Goal: Transaction & Acquisition: Purchase product/service

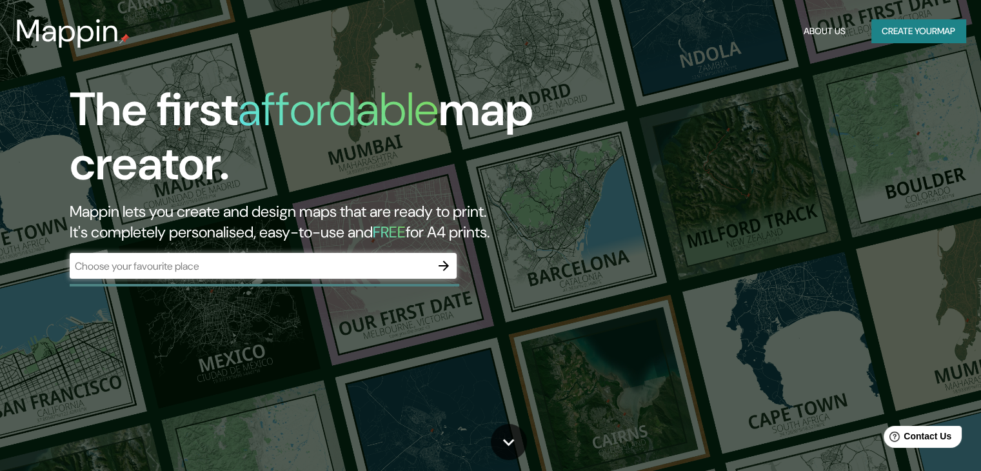
click at [288, 275] on div "​" at bounding box center [263, 266] width 387 height 26
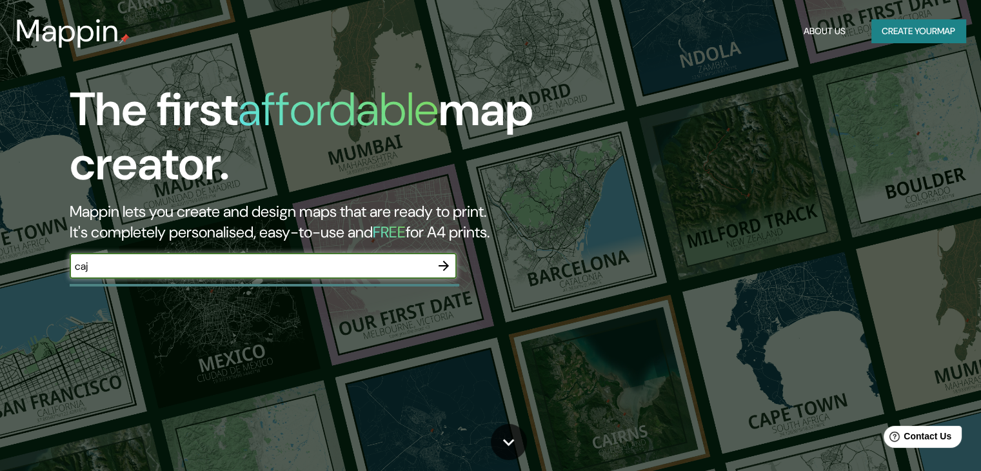
type input "[GEOGRAPHIC_DATA], [GEOGRAPHIC_DATA]"
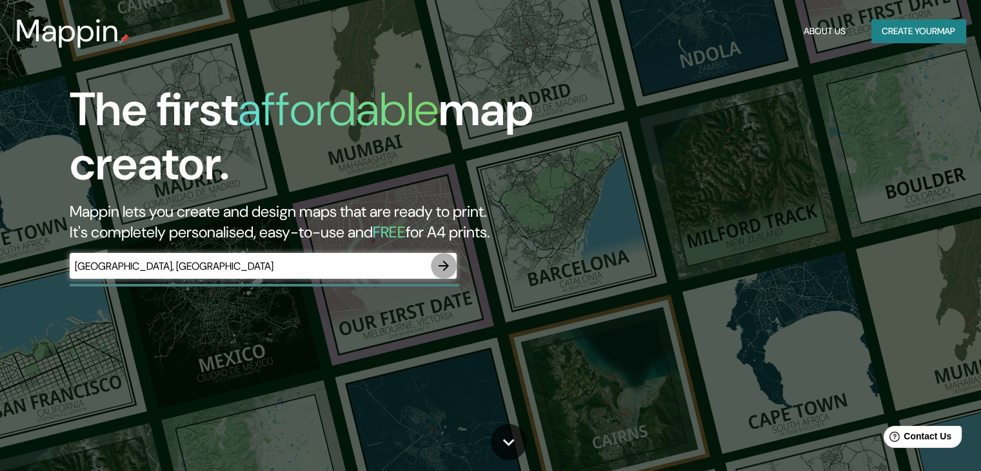
click at [444, 269] on icon "button" at bounding box center [443, 265] width 10 height 10
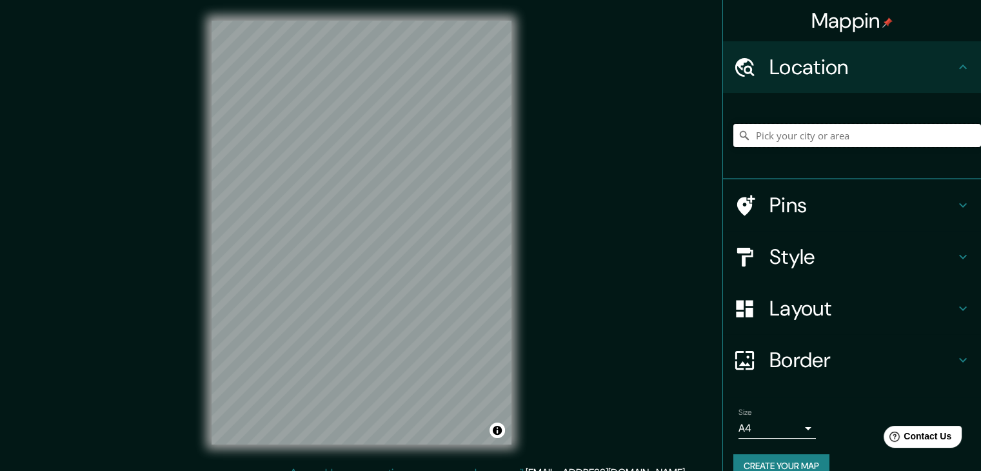
click at [780, 130] on input "Pick your city or area" at bounding box center [857, 135] width 248 height 23
click at [779, 139] on input "Pick your city or area" at bounding box center [857, 135] width 248 height 23
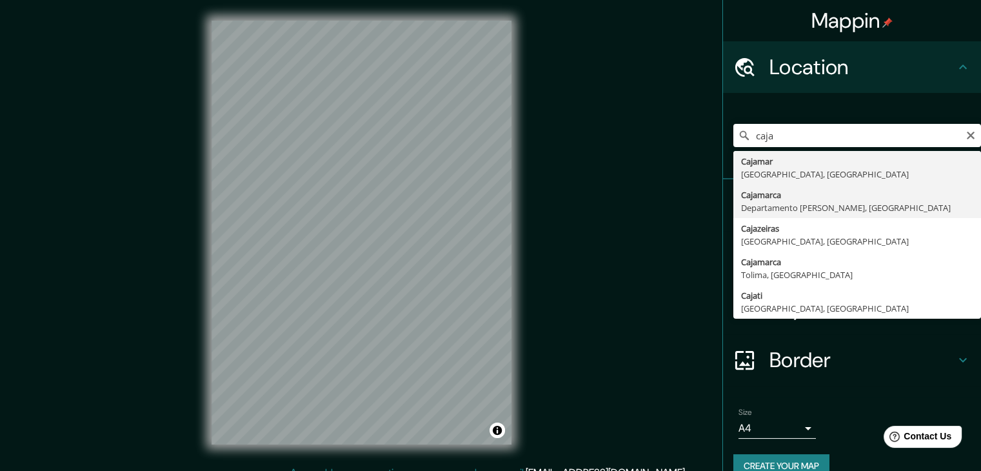
type input "Cajamarca, [GEOGRAPHIC_DATA][PERSON_NAME], [GEOGRAPHIC_DATA]"
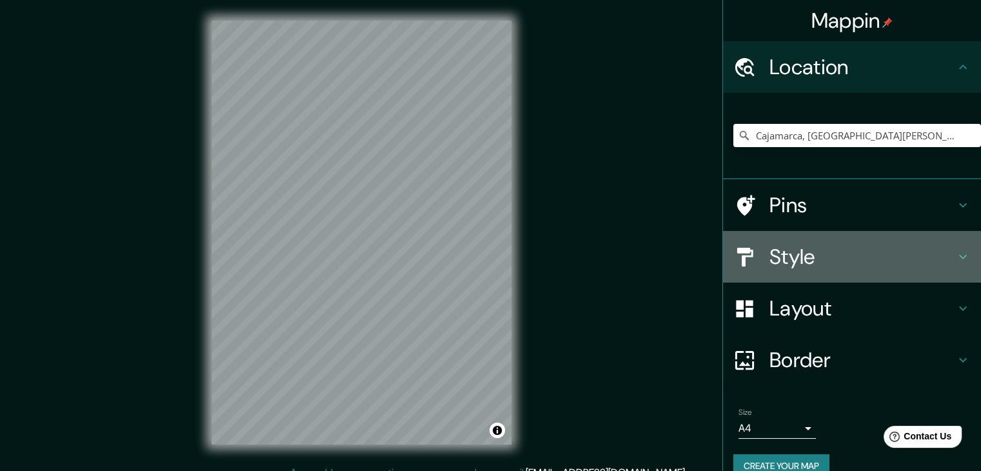
click at [827, 244] on h4 "Style" at bounding box center [862, 257] width 186 height 26
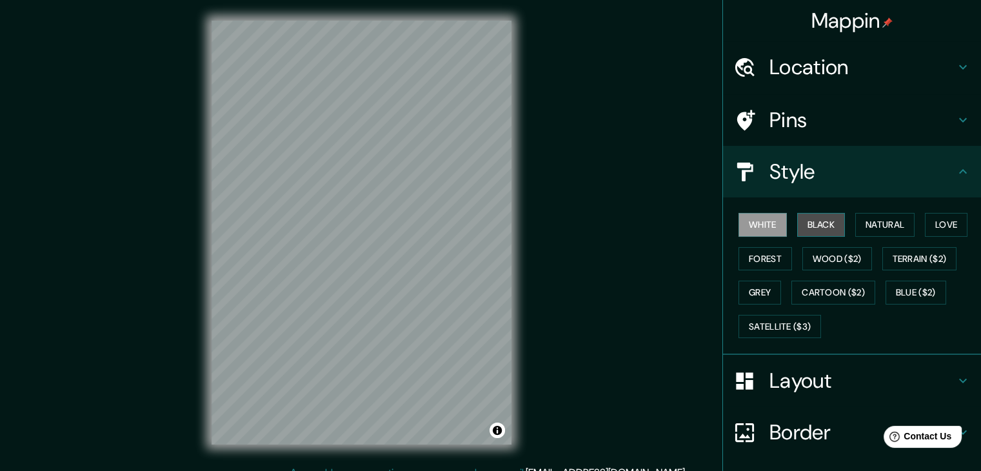
click at [822, 225] on button "Black" at bounding box center [821, 225] width 48 height 24
click at [756, 228] on button "White" at bounding box center [762, 225] width 48 height 24
click at [750, 253] on button "Forest" at bounding box center [765, 259] width 54 height 24
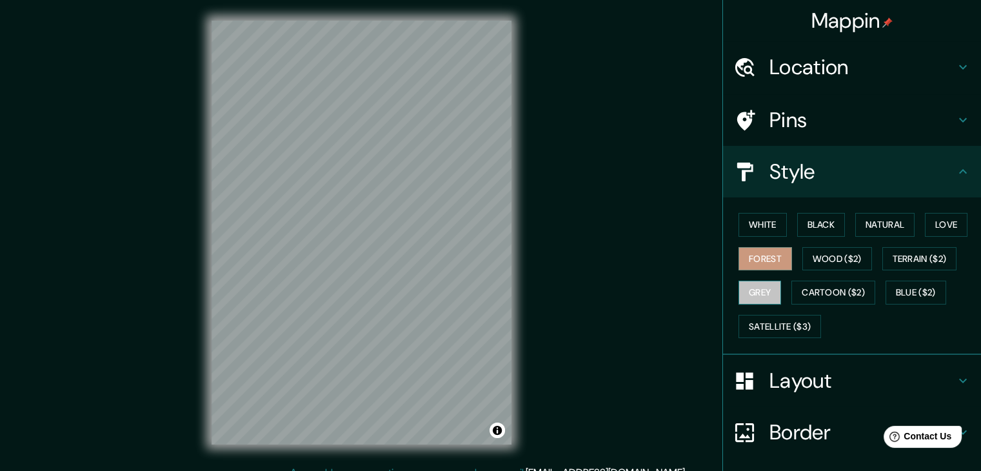
click at [754, 288] on button "Grey" at bounding box center [759, 292] width 43 height 24
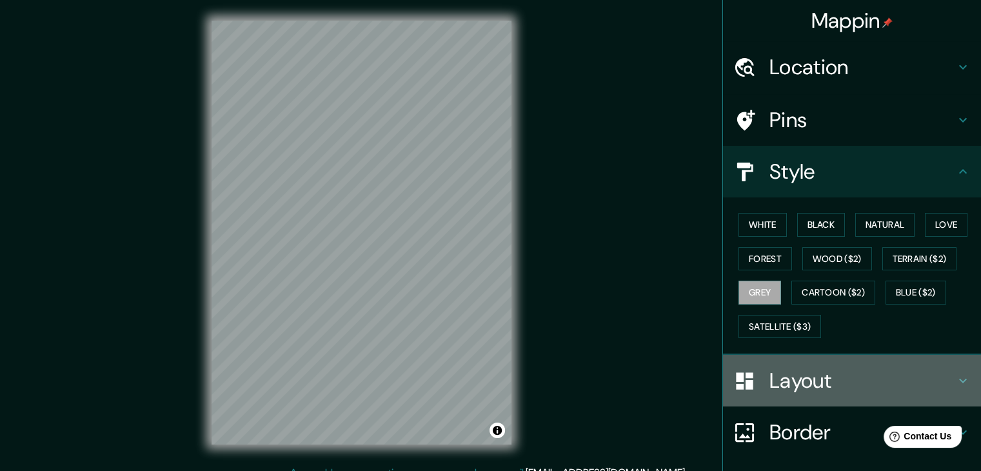
click at [848, 381] on h4 "Layout" at bounding box center [862, 381] width 186 height 26
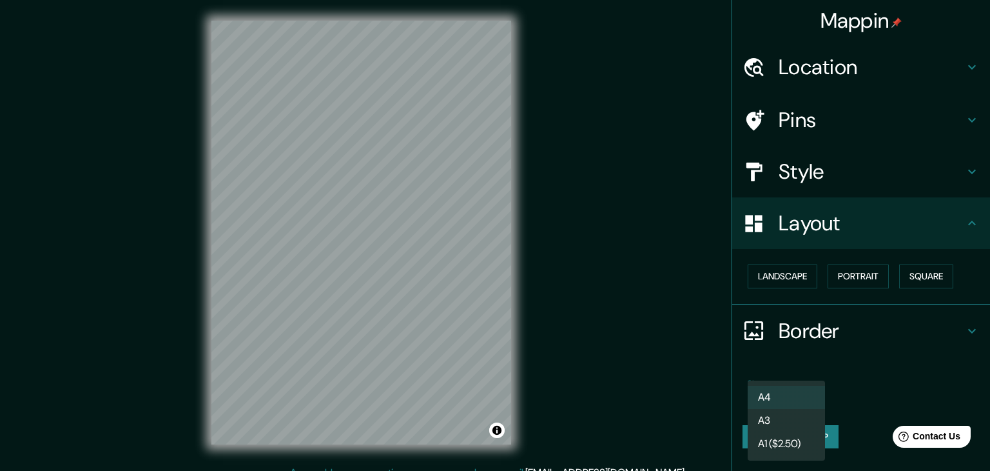
click at [801, 397] on body "Mappin Location [GEOGRAPHIC_DATA], [GEOGRAPHIC_DATA][PERSON_NAME], [GEOGRAPHIC_…" at bounding box center [495, 235] width 990 height 471
click at [792, 416] on li "A3" at bounding box center [786, 420] width 77 height 23
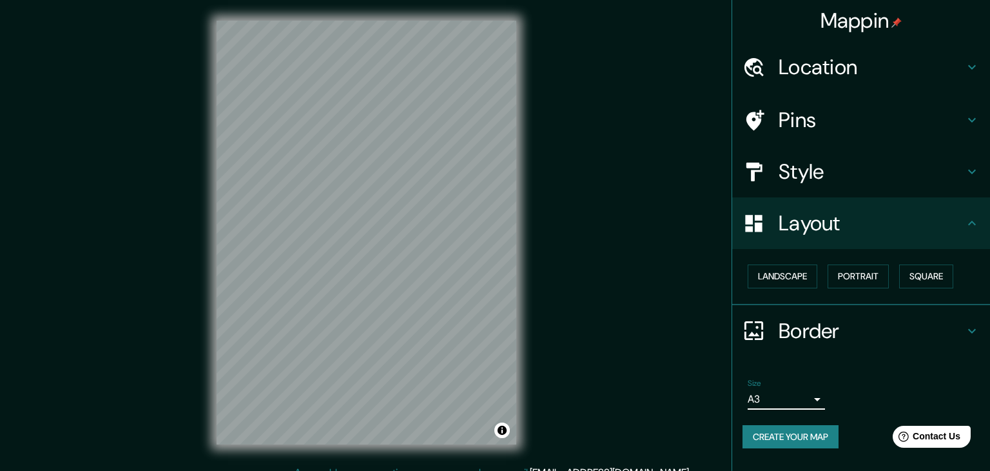
click at [809, 397] on body "Mappin Location [GEOGRAPHIC_DATA], [GEOGRAPHIC_DATA][PERSON_NAME], [GEOGRAPHIC_…" at bounding box center [495, 235] width 990 height 471
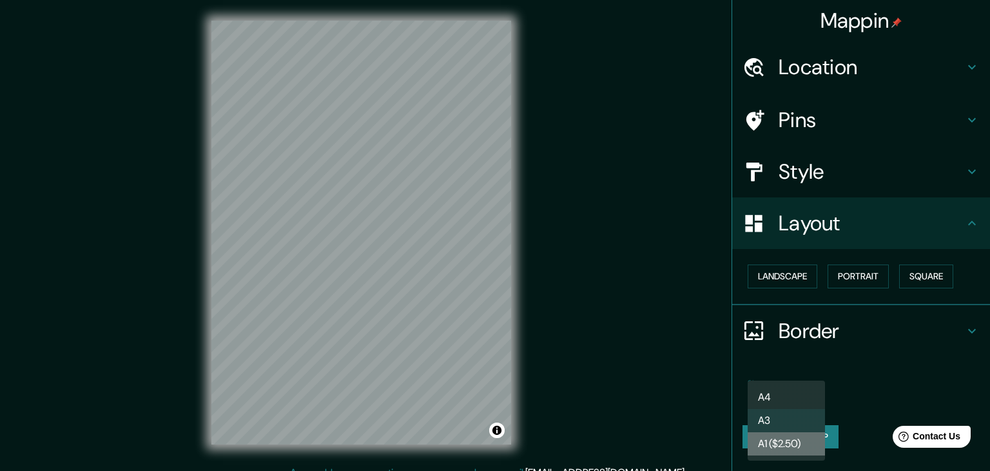
click at [788, 435] on li "A1 ($2.50)" at bounding box center [786, 443] width 77 height 23
type input "a3"
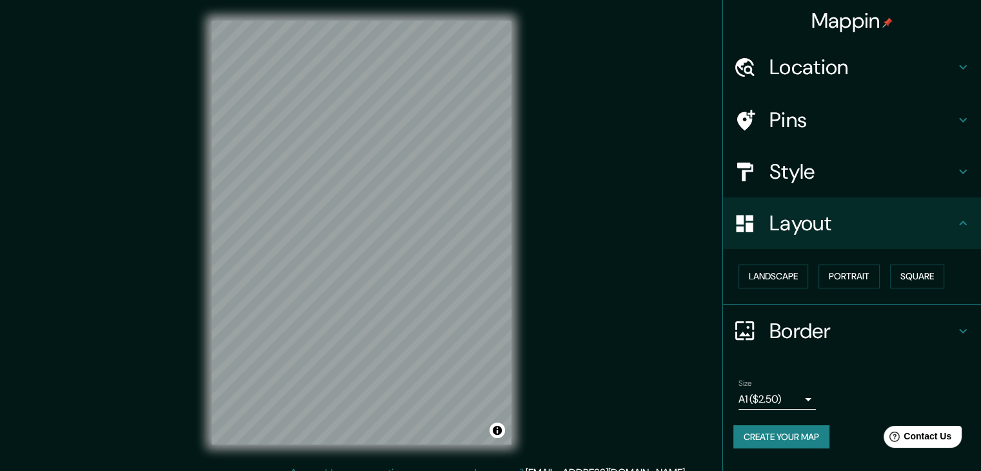
click at [139, 217] on div "Mappin Location [GEOGRAPHIC_DATA], [GEOGRAPHIC_DATA][PERSON_NAME], [GEOGRAPHIC_…" at bounding box center [490, 243] width 981 height 486
click at [134, 175] on div "Mappin Location [GEOGRAPHIC_DATA], [GEOGRAPHIC_DATA][PERSON_NAME], [GEOGRAPHIC_…" at bounding box center [490, 243] width 981 height 486
